Goal: Transaction & Acquisition: Obtain resource

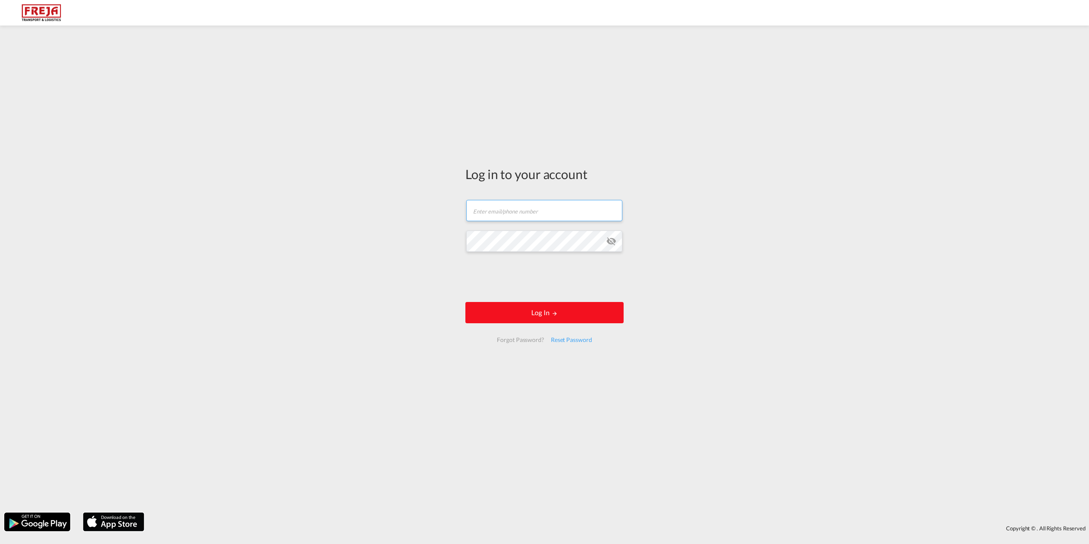
type input "[EMAIL_ADDRESS][DOMAIN_NAME]"
click at [500, 301] on form "[EMAIL_ADDRESS][DOMAIN_NAME] Email field is required Password field is required…" at bounding box center [545, 271] width 158 height 160
click at [557, 317] on button "Log In" at bounding box center [545, 312] width 158 height 21
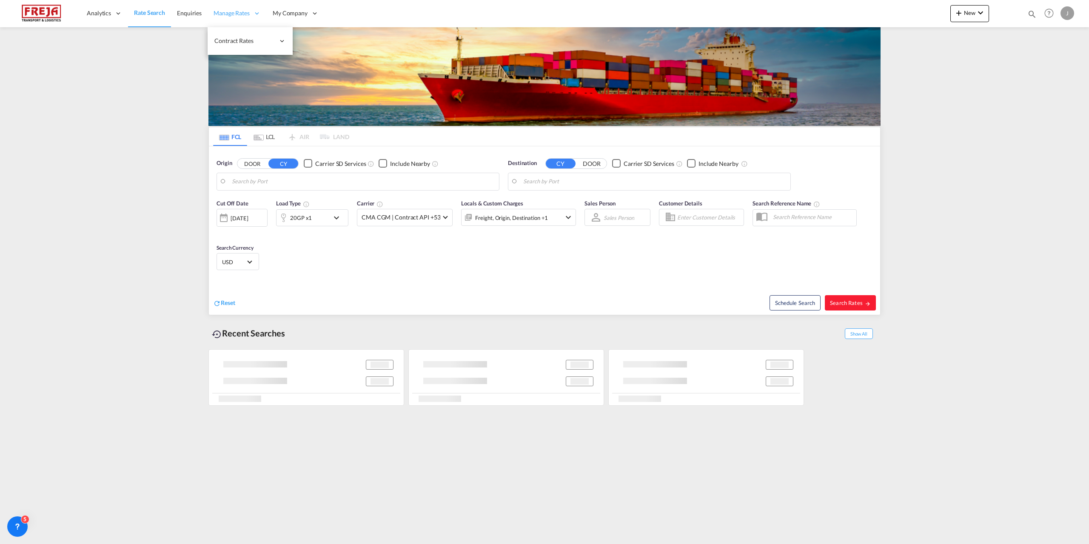
type input "Izmir, TRIZM"
type input "[GEOGRAPHIC_DATA] ([GEOGRAPHIC_DATA]), [GEOGRAPHIC_DATA]"
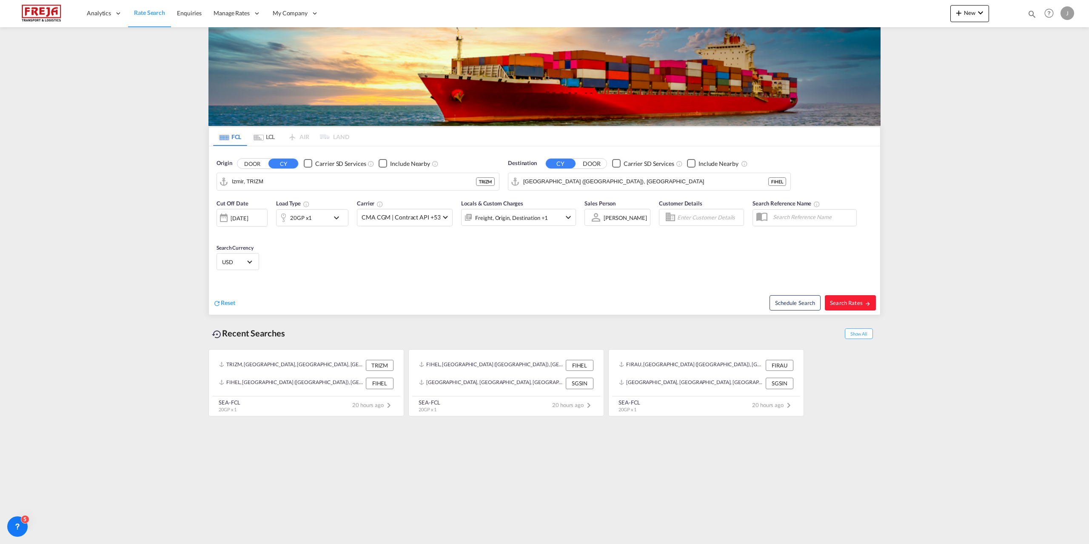
click at [264, 134] on md-tab-item "LCL" at bounding box center [264, 136] width 34 height 19
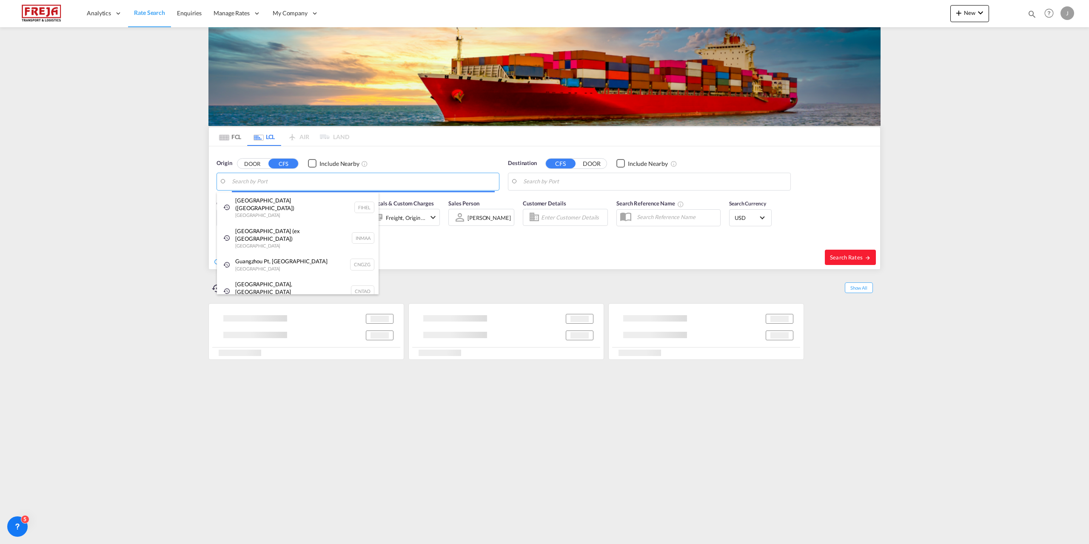
click at [269, 181] on body "Analytics Reports Dashboard Rate Search Enquiries Manage Rates Contract Rates" at bounding box center [544, 272] width 1089 height 544
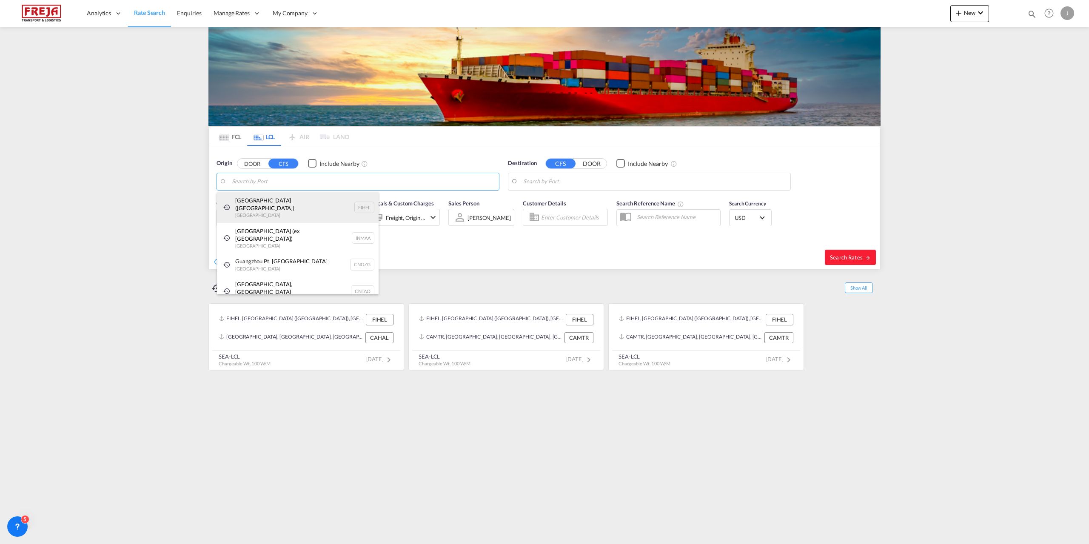
click at [269, 211] on div "[GEOGRAPHIC_DATA] ([GEOGRAPHIC_DATA]) [GEOGRAPHIC_DATA] FIHEL" at bounding box center [298, 207] width 162 height 31
type input "[GEOGRAPHIC_DATA] ([GEOGRAPHIC_DATA]), [GEOGRAPHIC_DATA]"
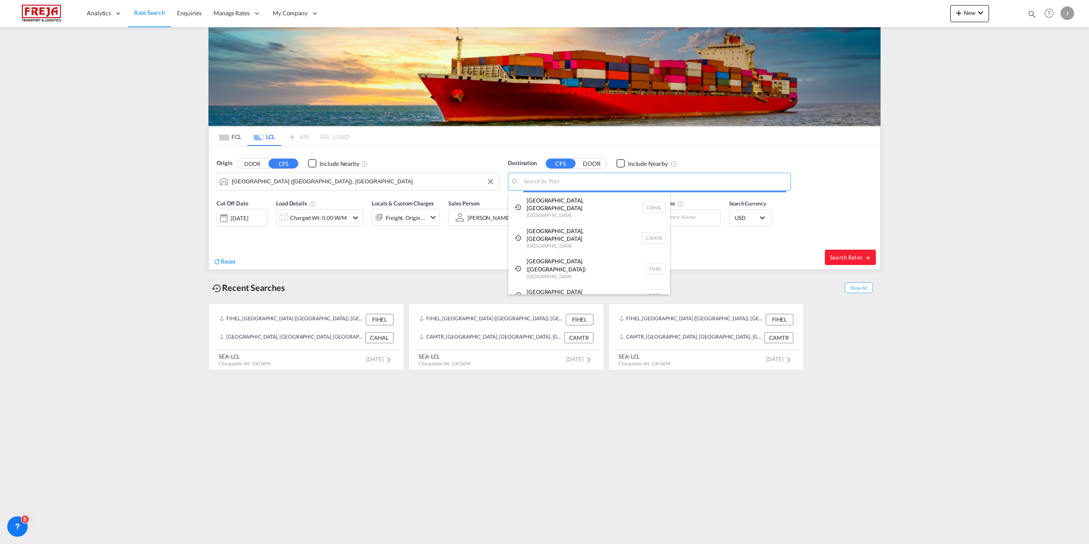
click at [612, 182] on body "Analytics Reports Dashboard Rate Search Enquiries Manage Rates Contract Rates" at bounding box center [544, 272] width 1089 height 544
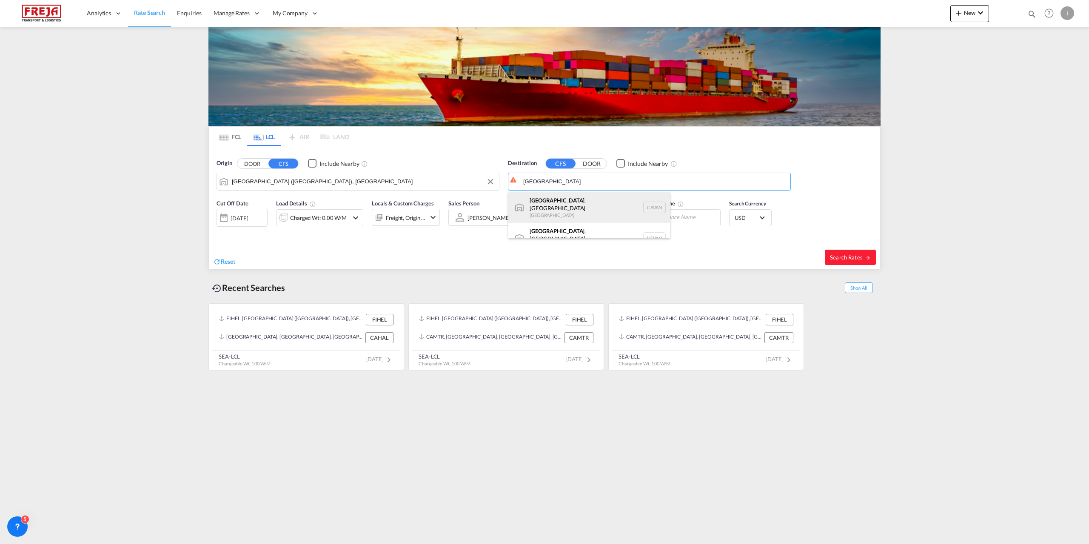
click at [582, 201] on div "[GEOGRAPHIC_DATA] , [GEOGRAPHIC_DATA] [GEOGRAPHIC_DATA] [GEOGRAPHIC_DATA]" at bounding box center [590, 207] width 162 height 31
type input "[GEOGRAPHIC_DATA], [GEOGRAPHIC_DATA], CAVAN"
click at [328, 214] on div "Charged Wt: 0.00 W/M" at bounding box center [318, 218] width 57 height 12
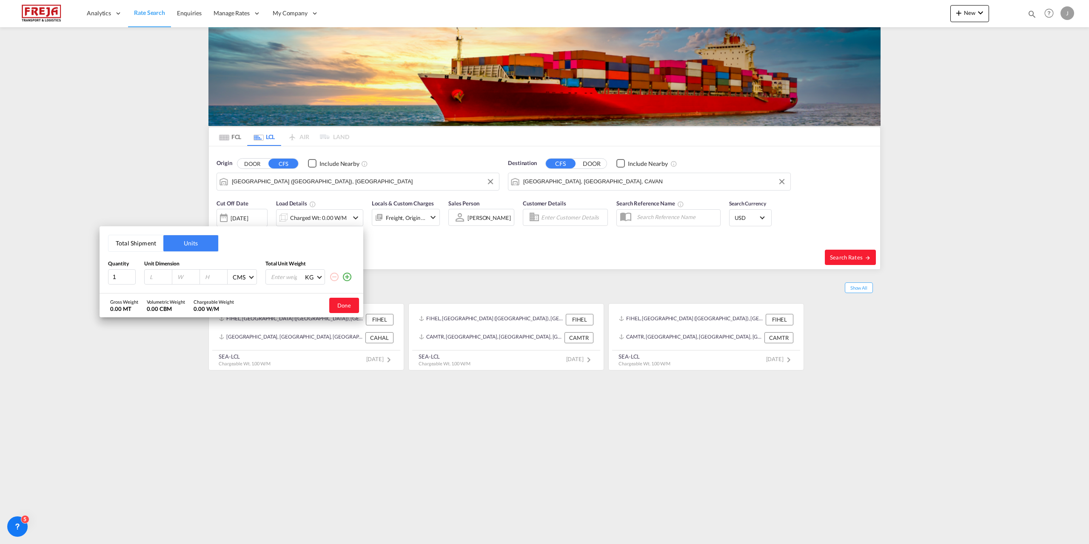
click at [140, 243] on button "Total Shipment" at bounding box center [136, 243] width 55 height 16
click at [162, 277] on input "0" at bounding box center [166, 278] width 34 height 14
type input "1"
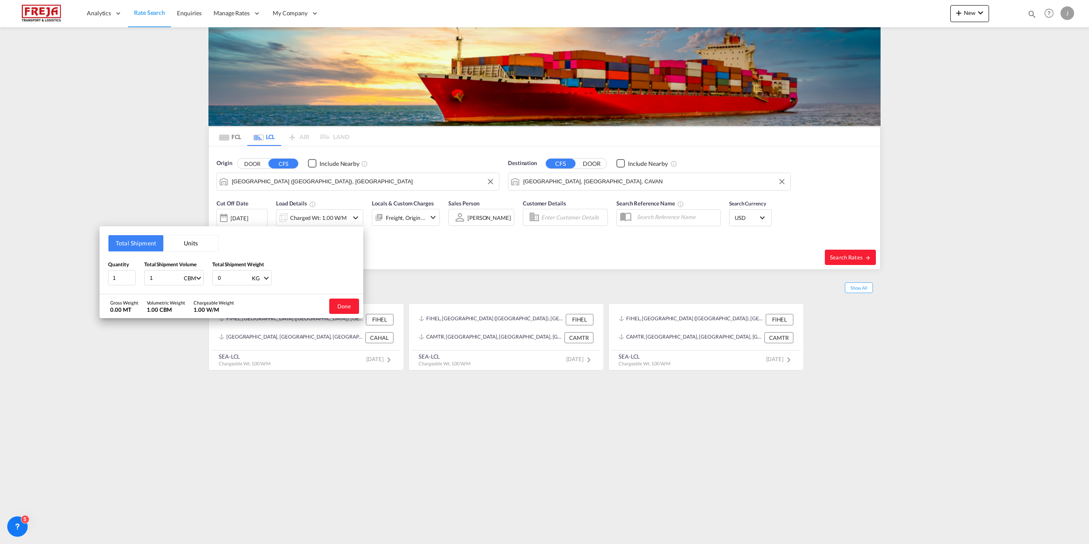
click at [242, 277] on input "0" at bounding box center [234, 278] width 34 height 14
type input "1000"
click at [348, 306] on button "Done" at bounding box center [344, 306] width 30 height 15
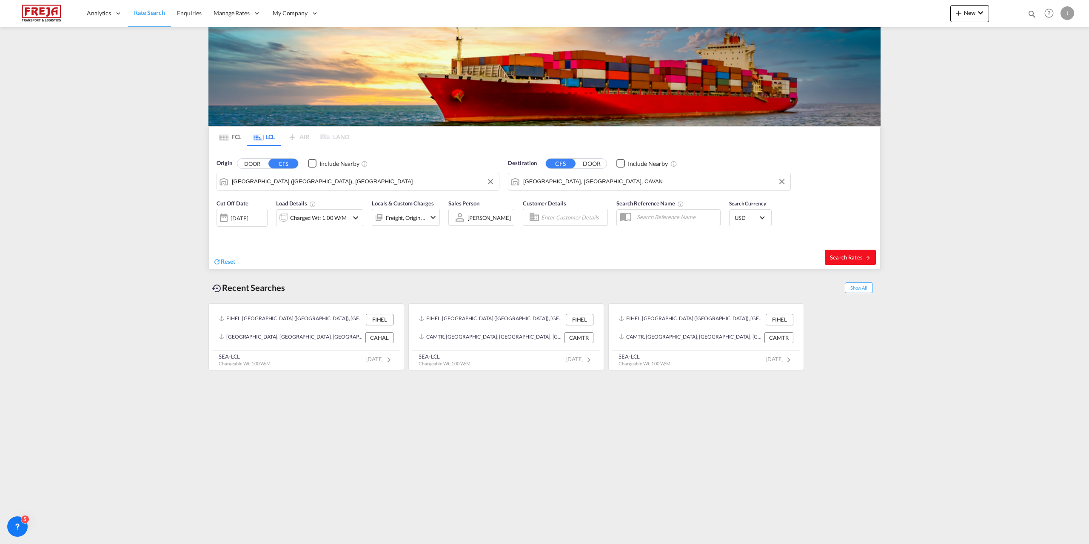
click at [859, 254] on span "Search Rates" at bounding box center [850, 257] width 41 height 7
type input "FIHEL to CAVAN / [DATE]"
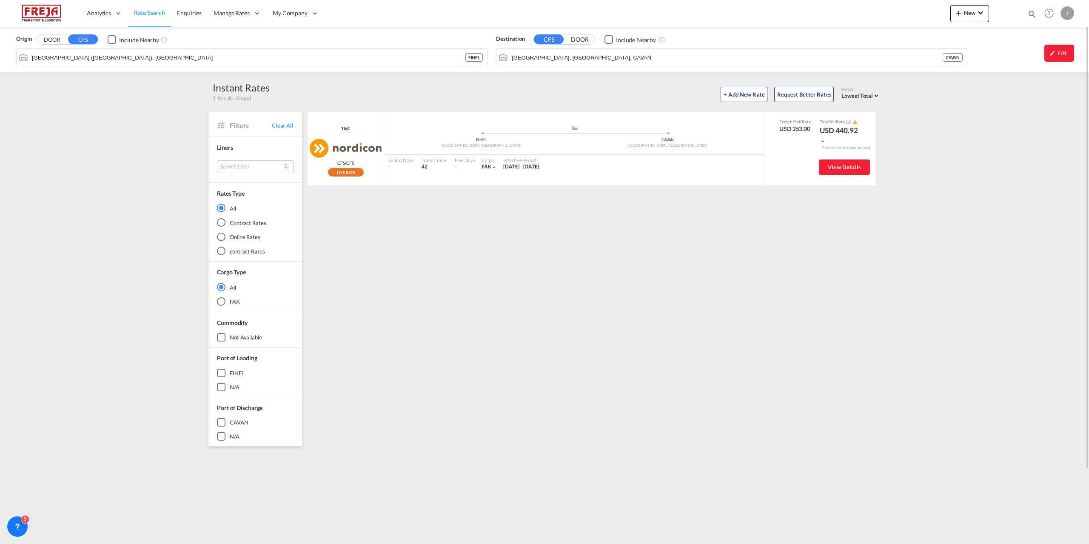
click at [591, 49] on div "[GEOGRAPHIC_DATA], [GEOGRAPHIC_DATA], CAVAN CAVAN" at bounding box center [732, 58] width 472 height 18
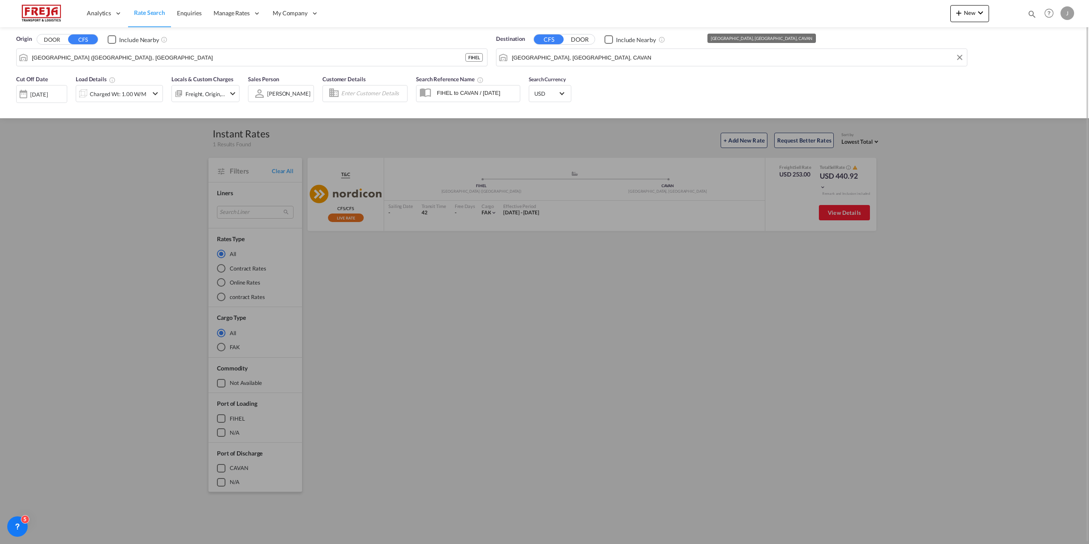
click at [595, 52] on input "[GEOGRAPHIC_DATA], [GEOGRAPHIC_DATA], CAVAN" at bounding box center [737, 57] width 451 height 13
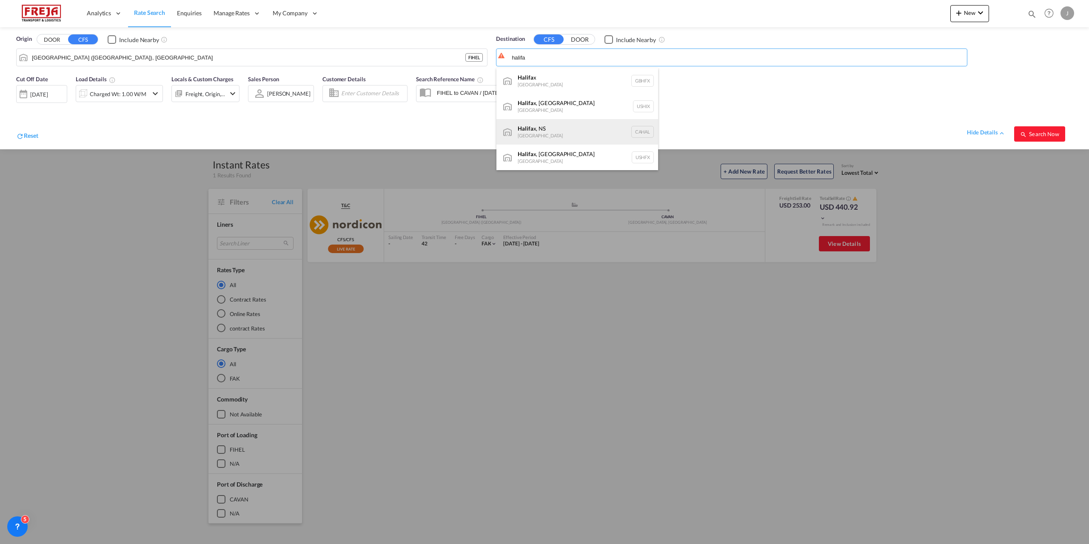
click at [569, 131] on div "Halifa x, NS [GEOGRAPHIC_DATA] [GEOGRAPHIC_DATA]" at bounding box center [578, 132] width 162 height 26
type input "[GEOGRAPHIC_DATA], [GEOGRAPHIC_DATA], [GEOGRAPHIC_DATA]"
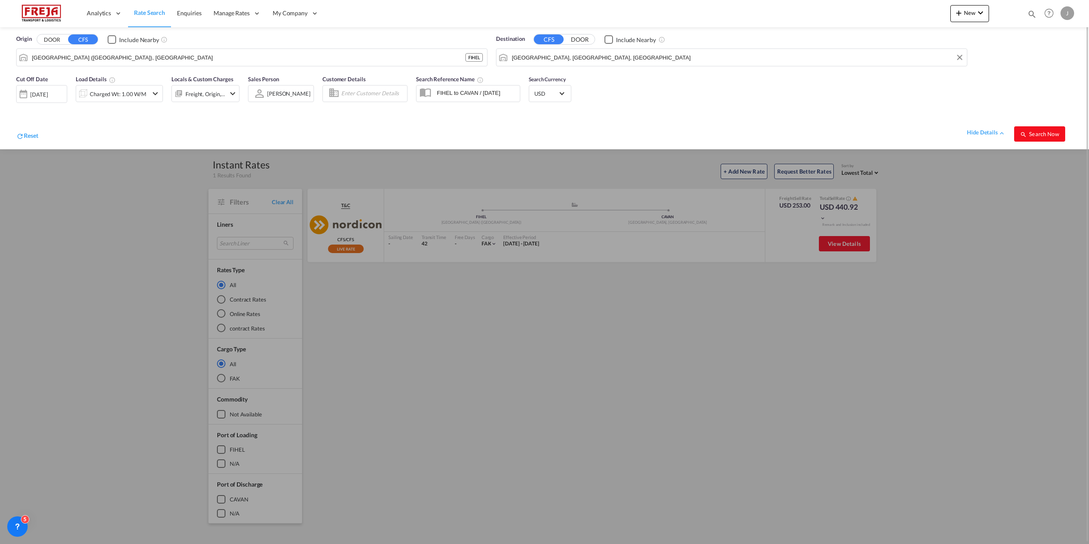
click at [1042, 140] on button "Search Now" at bounding box center [1039, 133] width 51 height 15
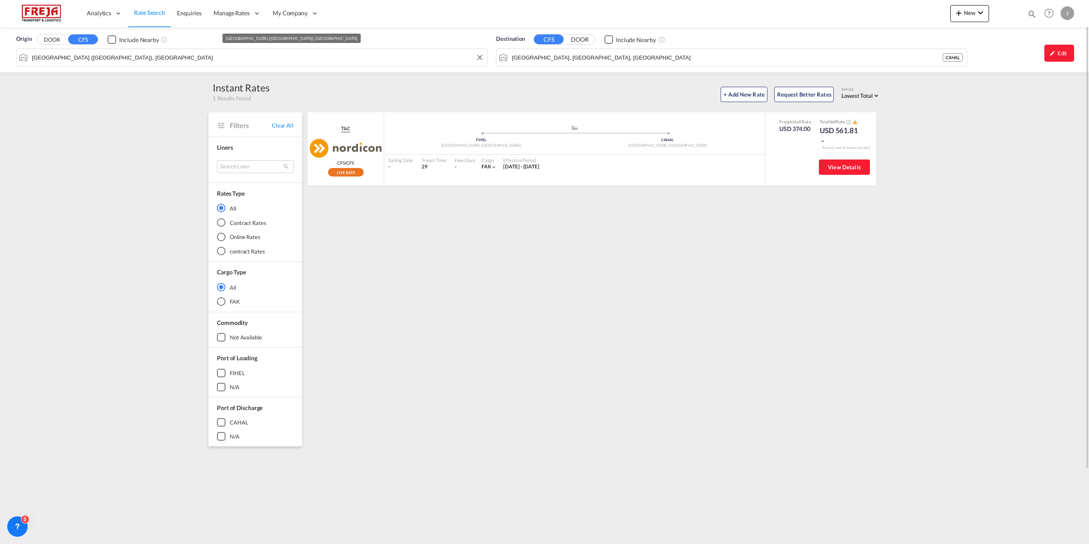
click at [169, 60] on input "[GEOGRAPHIC_DATA] ([GEOGRAPHIC_DATA]), [GEOGRAPHIC_DATA]" at bounding box center [257, 57] width 451 height 13
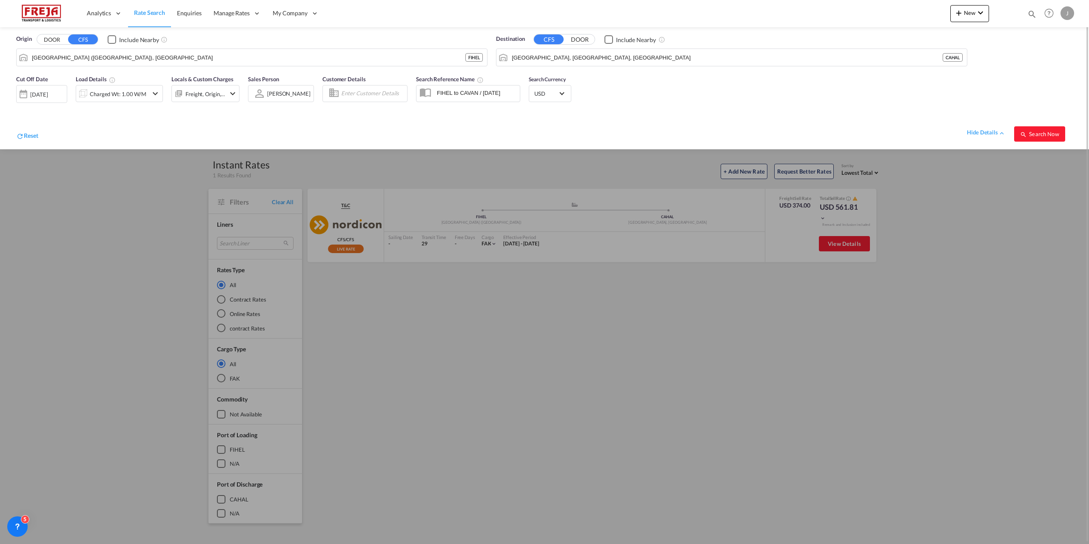
click at [151, 91] on md-icon "icon-chevron-down" at bounding box center [155, 94] width 10 height 10
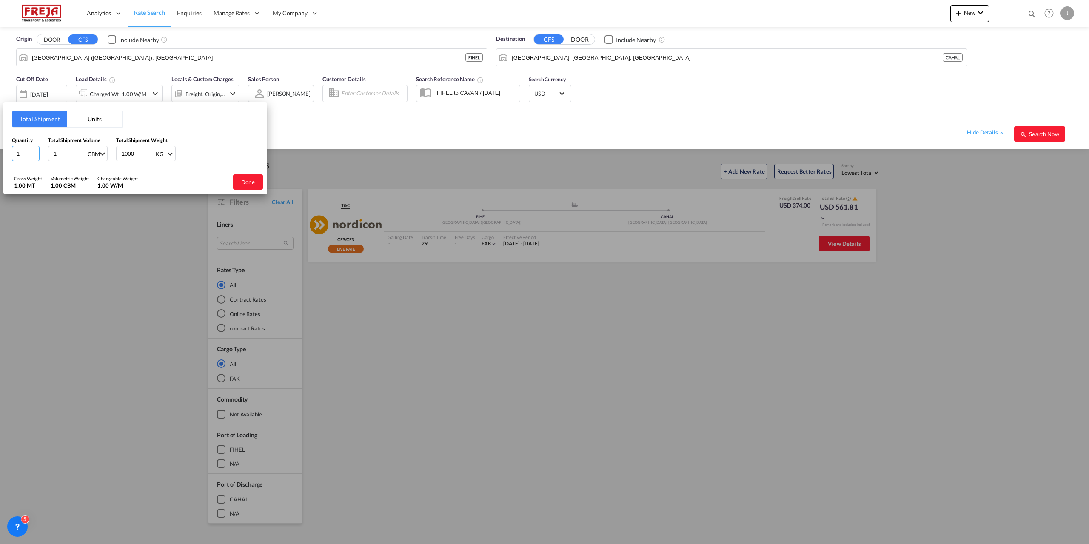
click at [23, 150] on input "1" at bounding box center [26, 153] width 28 height 15
click at [69, 154] on input "1" at bounding box center [70, 153] width 34 height 14
click at [23, 153] on input "1" at bounding box center [26, 153] width 28 height 15
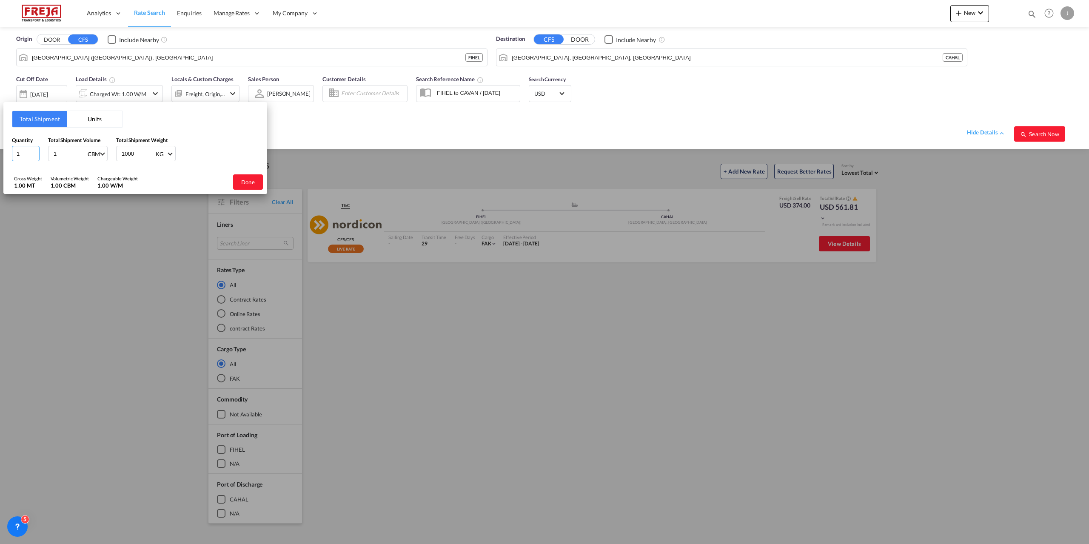
click at [23, 153] on input "1" at bounding box center [26, 153] width 28 height 15
drag, startPoint x: 36, startPoint y: 153, endPoint x: 23, endPoint y: 152, distance: 12.8
type input "16"
click at [23, 152] on input "16" at bounding box center [26, 153] width 28 height 15
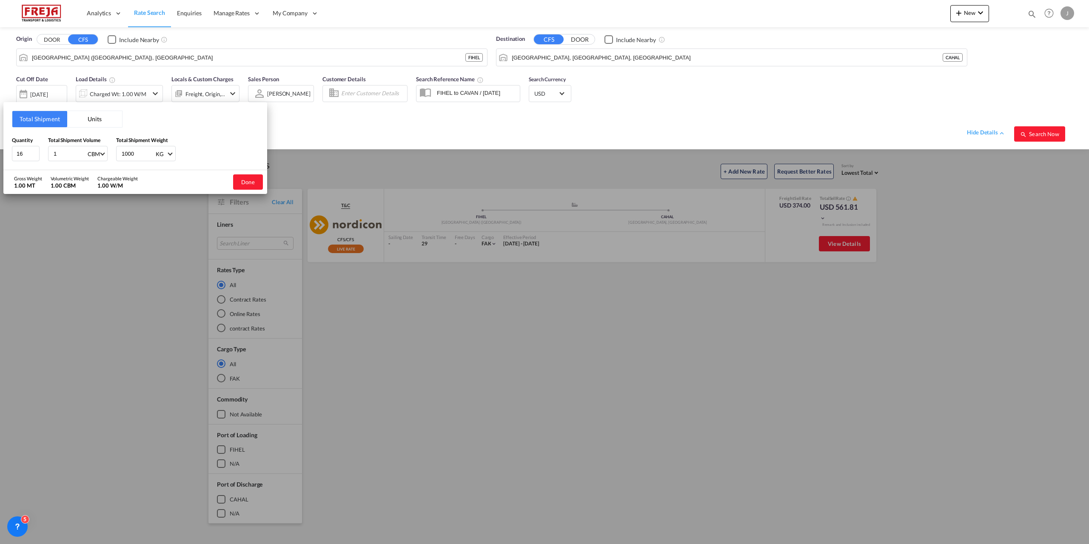
click at [64, 156] on input "1" at bounding box center [70, 153] width 34 height 14
drag, startPoint x: 64, startPoint y: 156, endPoint x: 22, endPoint y: 155, distance: 42.6
click at [22, 155] on div "Quantity 16 Total Shipment Volume 1 CBM CBM CFT Total Shipment Weight 1000 KG K…" at bounding box center [135, 149] width 247 height 26
click at [53, 153] on input "1868" at bounding box center [70, 153] width 34 height 14
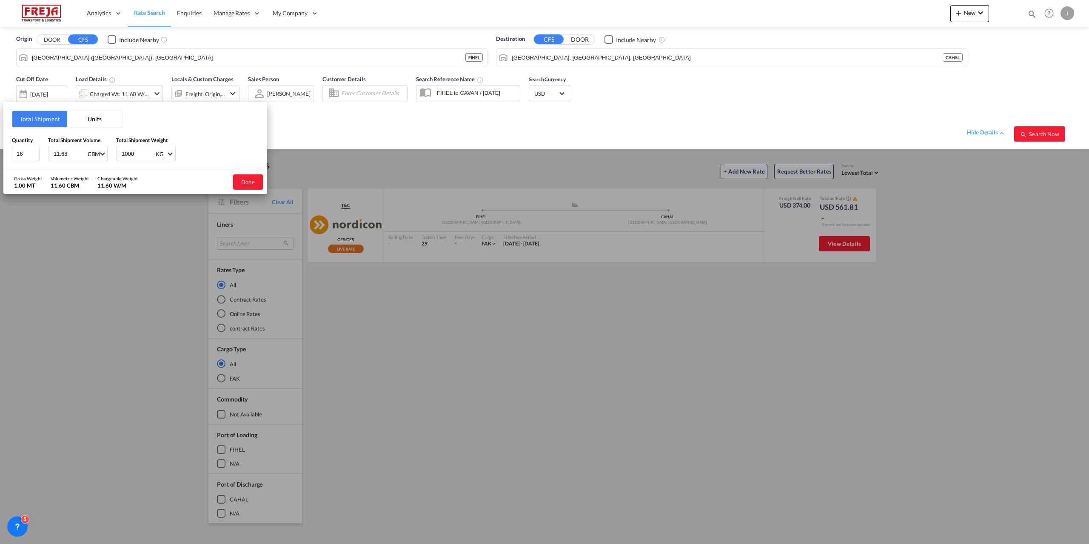
type input "11.68"
type input "1868"
click at [252, 187] on button "Done" at bounding box center [248, 181] width 30 height 15
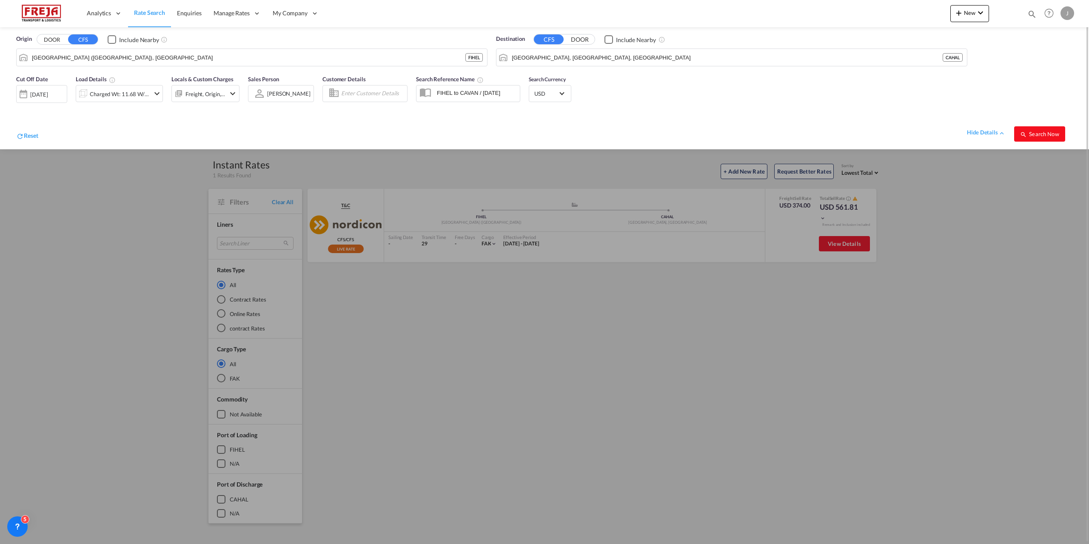
click at [1060, 134] on button "Search Now" at bounding box center [1039, 133] width 51 height 15
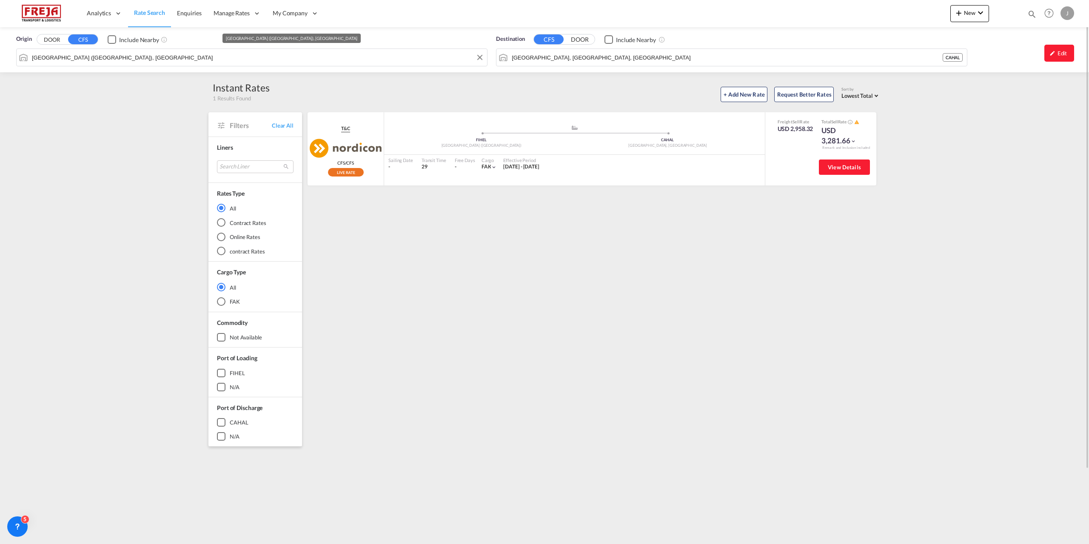
click at [166, 51] on input "[GEOGRAPHIC_DATA] ([GEOGRAPHIC_DATA]), [GEOGRAPHIC_DATA]" at bounding box center [257, 57] width 451 height 13
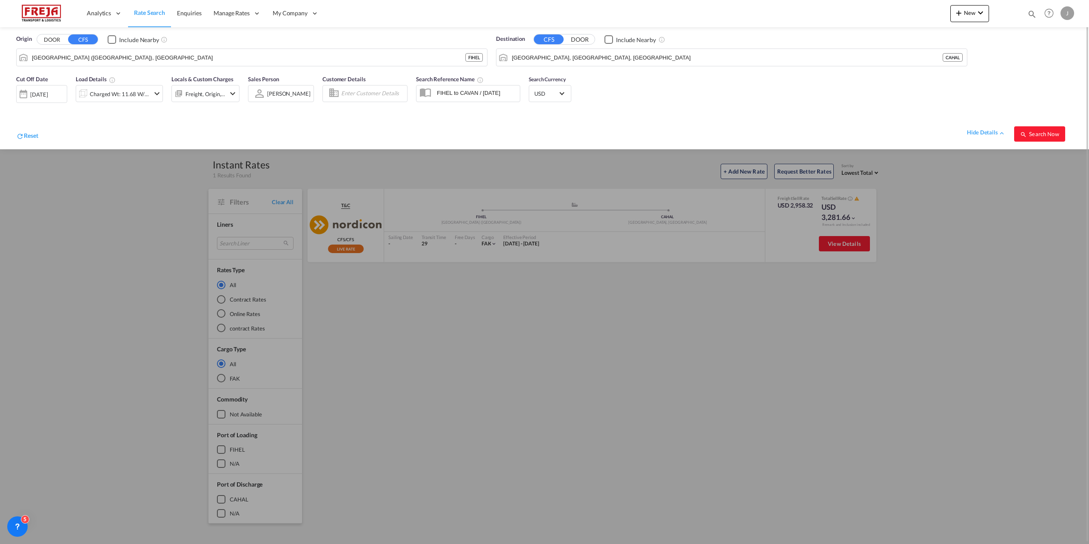
click at [216, 94] on div "Freight, Origin, Destination" at bounding box center [206, 94] width 40 height 12
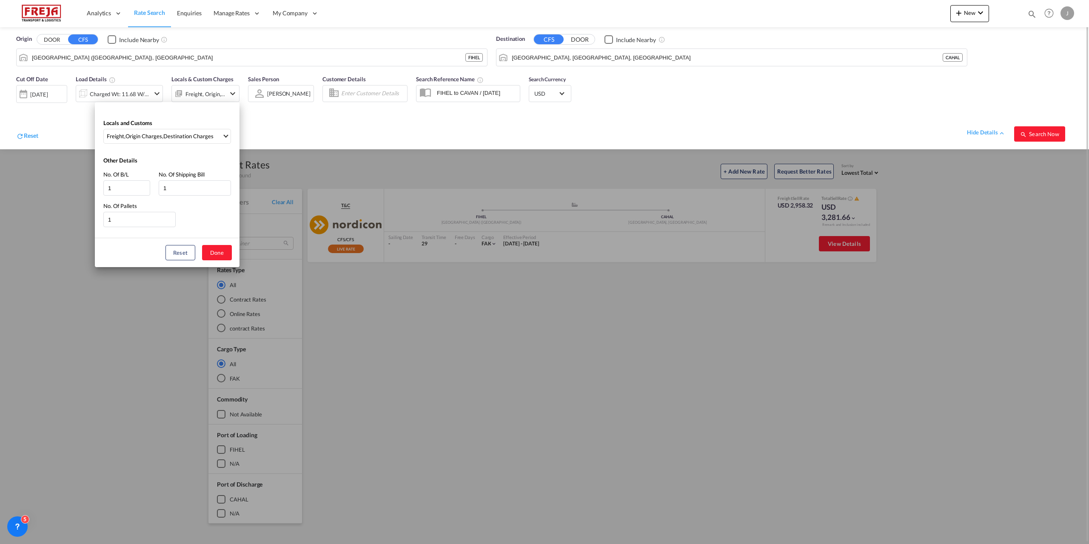
click at [216, 94] on div "Locals and Customs Freight , Origin Charges , Destination Charges Clear All Sel…" at bounding box center [544, 272] width 1089 height 544
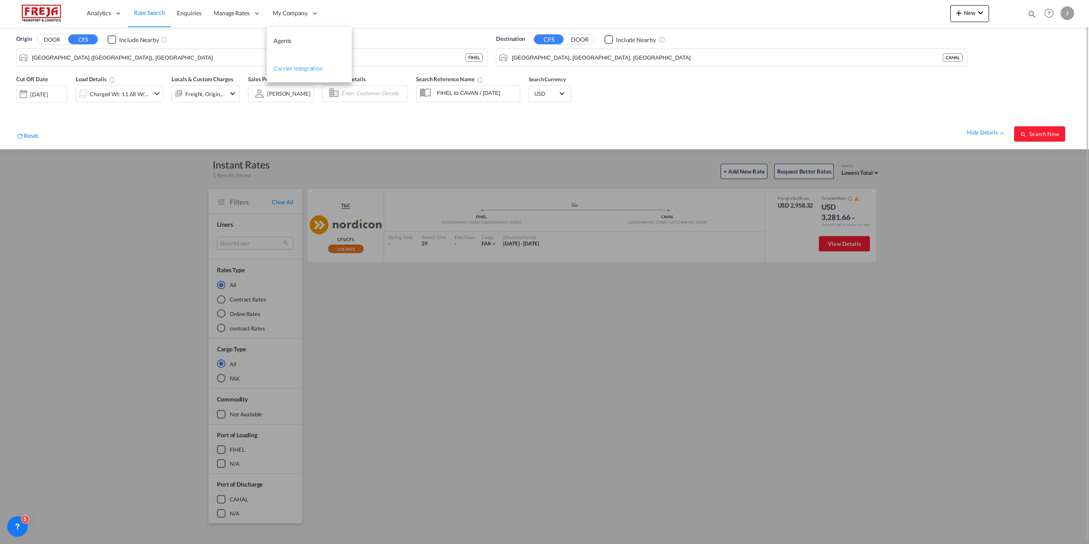
click at [302, 66] on span "Carrier Integration" at bounding box center [298, 68] width 49 height 7
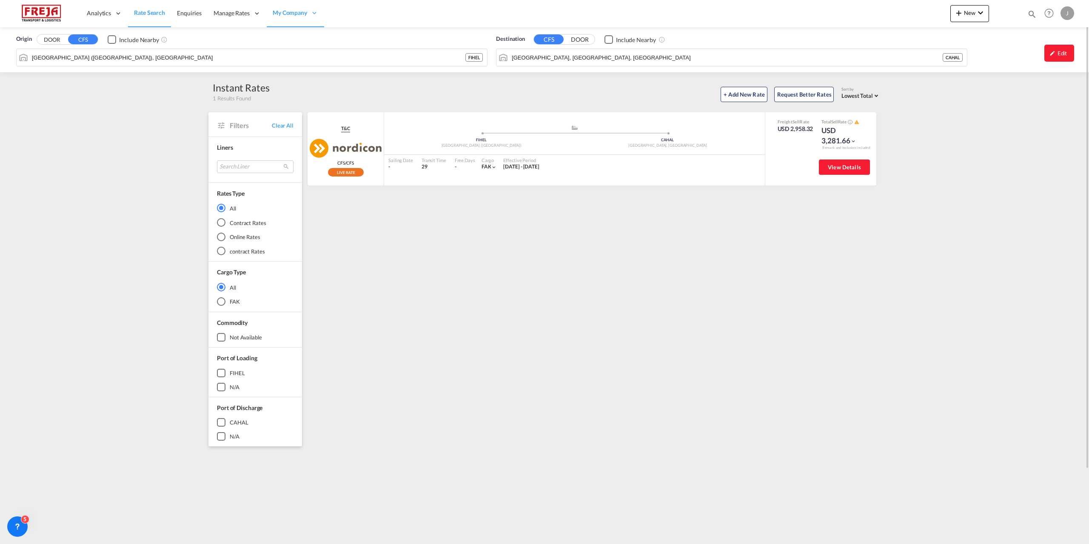
click at [147, 10] on span "Rate Search" at bounding box center [149, 12] width 31 height 7
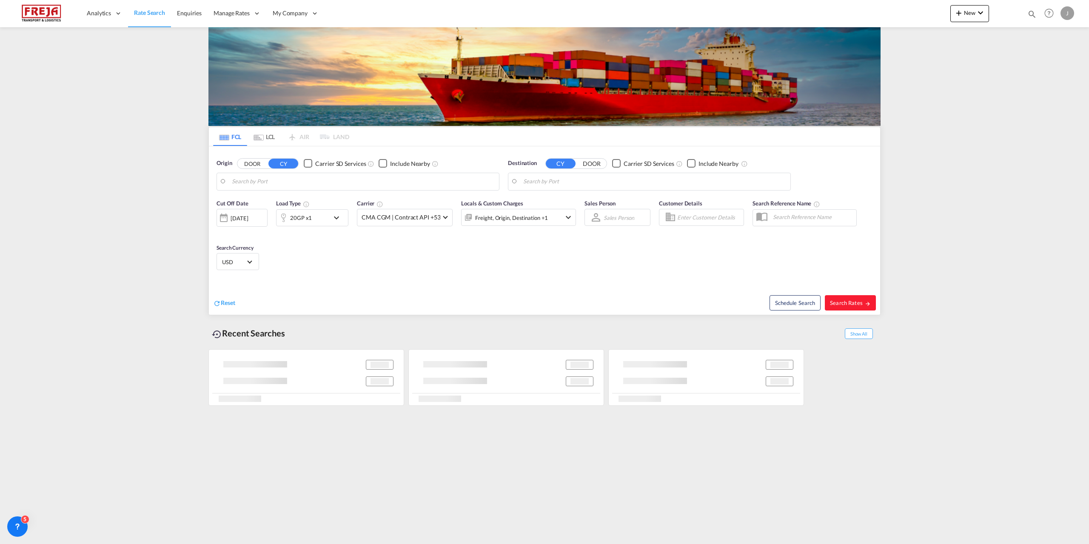
type input "Izmir, TRIZM"
type input "[GEOGRAPHIC_DATA] ([GEOGRAPHIC_DATA]), [GEOGRAPHIC_DATA]"
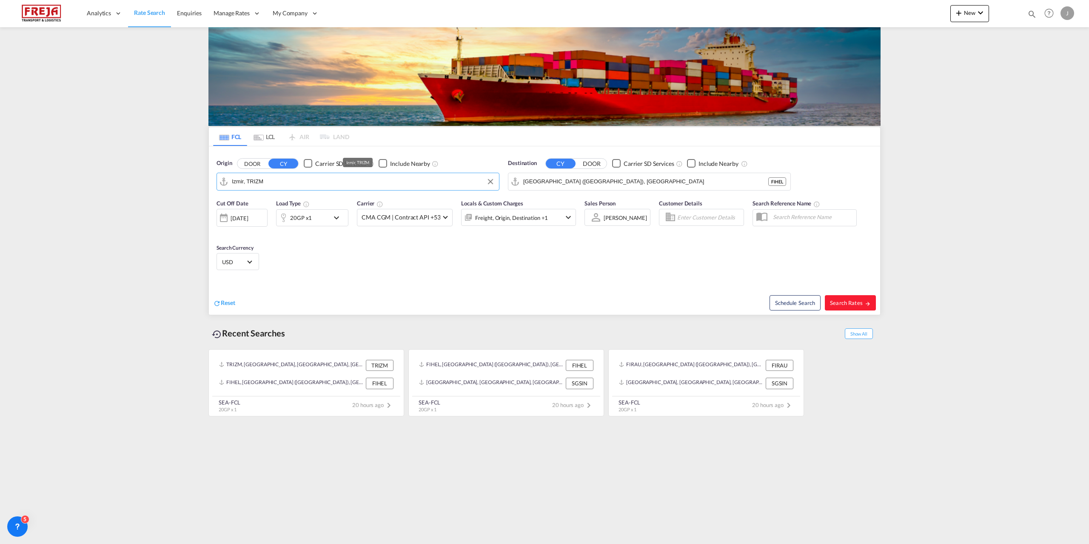
click at [277, 185] on input "Izmir, TRIZM" at bounding box center [363, 181] width 263 height 13
click at [274, 201] on div "[GEOGRAPHIC_DATA] ([GEOGRAPHIC_DATA]) [GEOGRAPHIC_DATA] FIHEL" at bounding box center [298, 207] width 162 height 31
type input "[GEOGRAPHIC_DATA] ([GEOGRAPHIC_DATA]), [GEOGRAPHIC_DATA]"
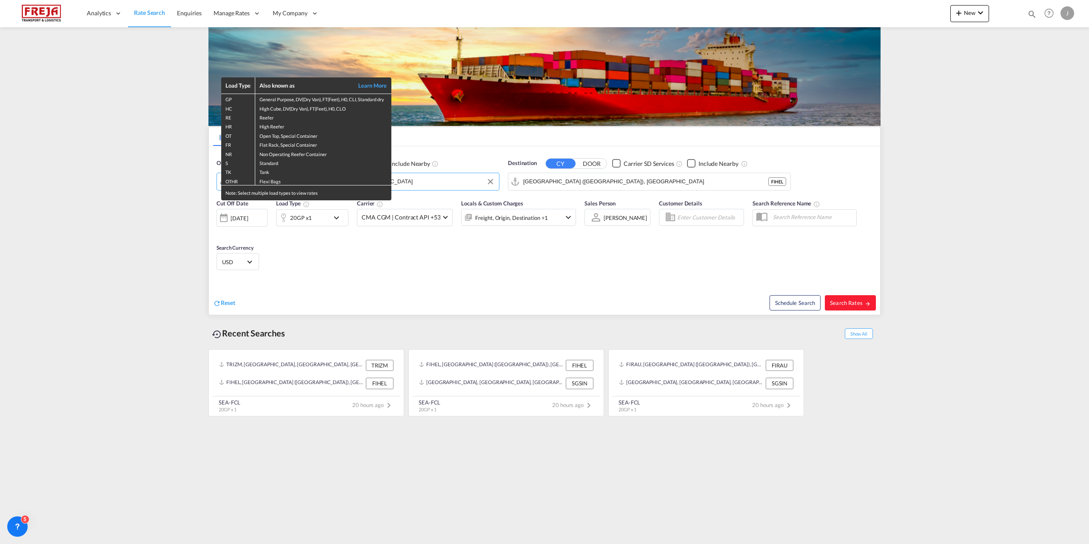
click at [585, 186] on div "Load Type Also known as Learn More GP General Purpose, DV(Dry Van), FT(Feet), H…" at bounding box center [544, 272] width 1089 height 544
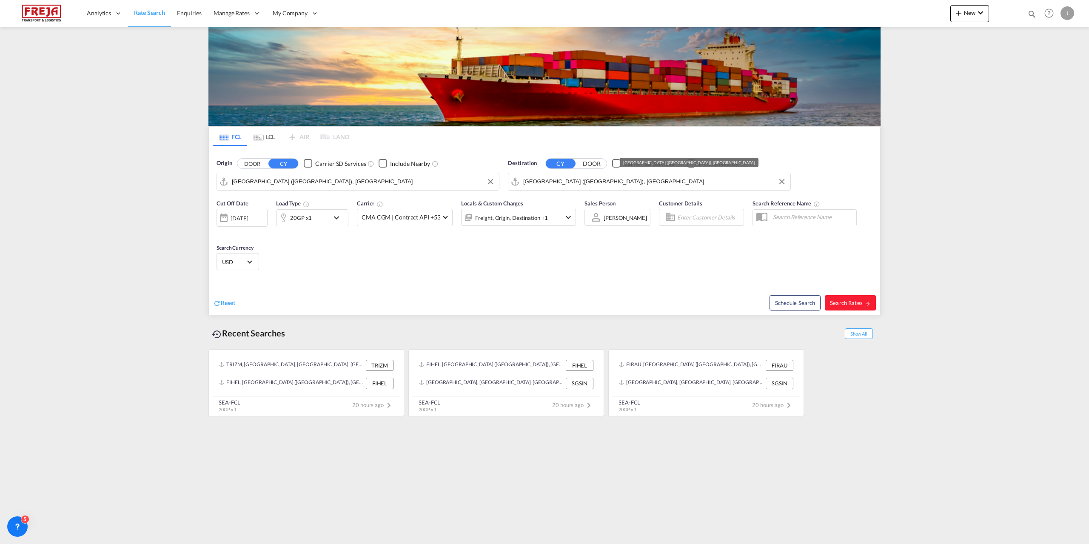
click at [595, 183] on input "[GEOGRAPHIC_DATA] ([GEOGRAPHIC_DATA]), [GEOGRAPHIC_DATA]" at bounding box center [654, 181] width 263 height 13
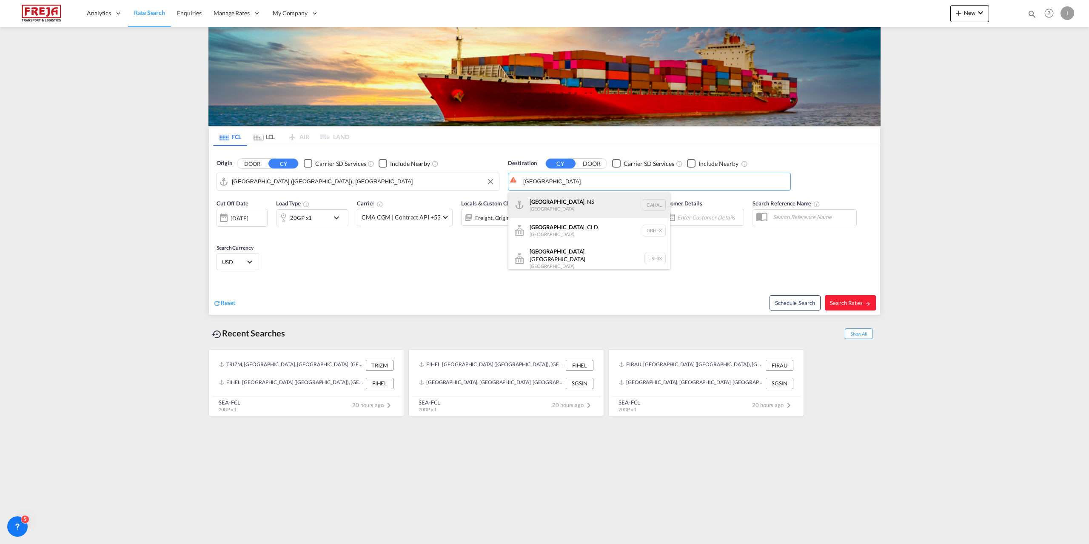
click at [589, 200] on div "[GEOGRAPHIC_DATA] , NS [GEOGRAPHIC_DATA] [GEOGRAPHIC_DATA]" at bounding box center [590, 205] width 162 height 26
type input "[GEOGRAPHIC_DATA], [GEOGRAPHIC_DATA], [GEOGRAPHIC_DATA]"
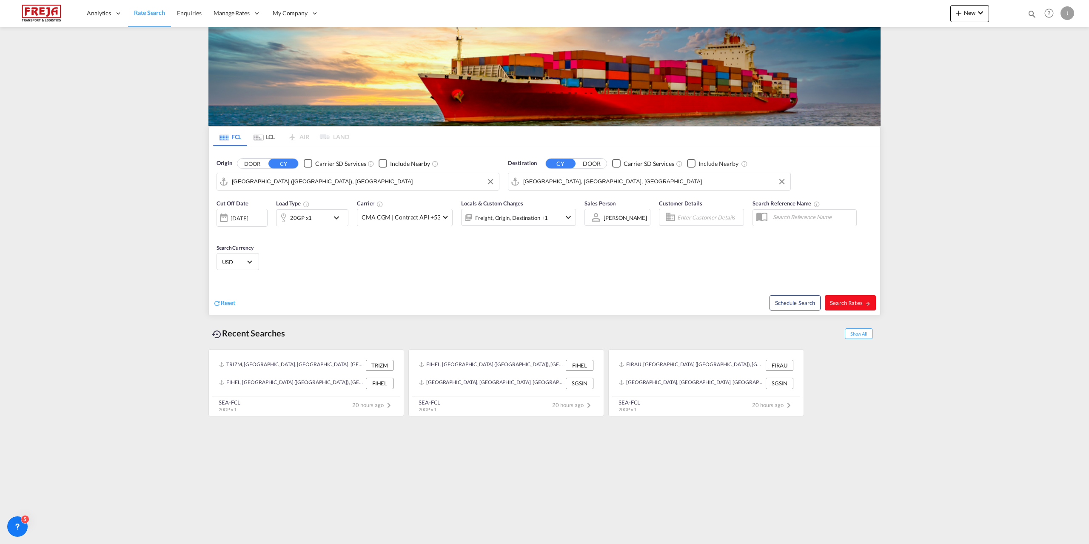
click at [856, 305] on span "Search Rates" at bounding box center [850, 303] width 41 height 7
type input "FIHEL to CAHAL / [DATE]"
